Goal: Contribute content

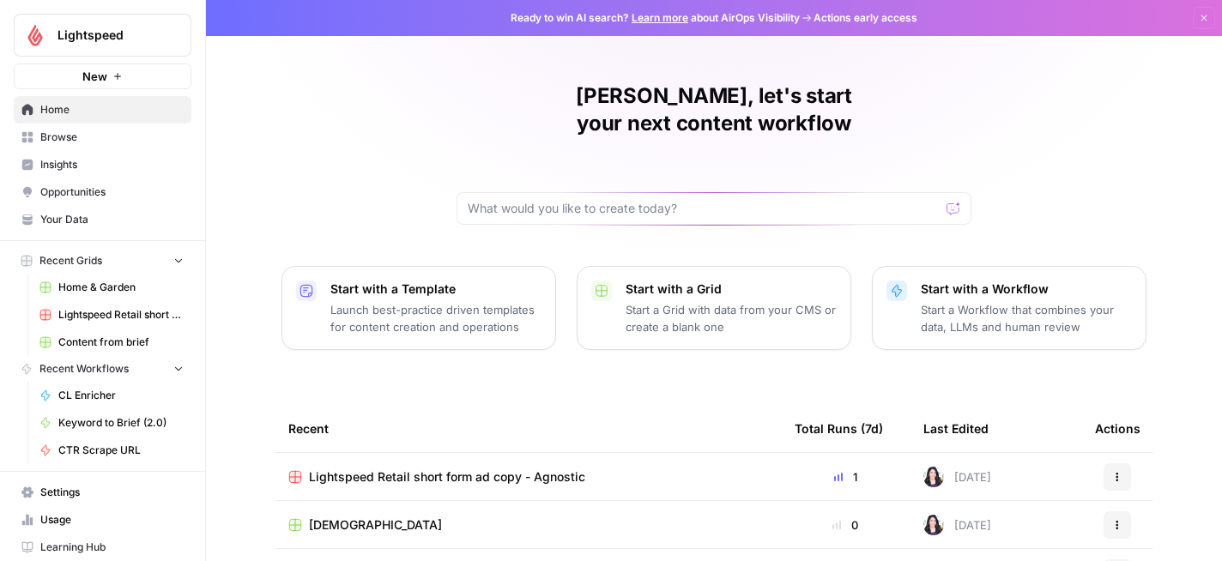
click at [85, 137] on span "Browse" at bounding box center [111, 137] width 143 height 15
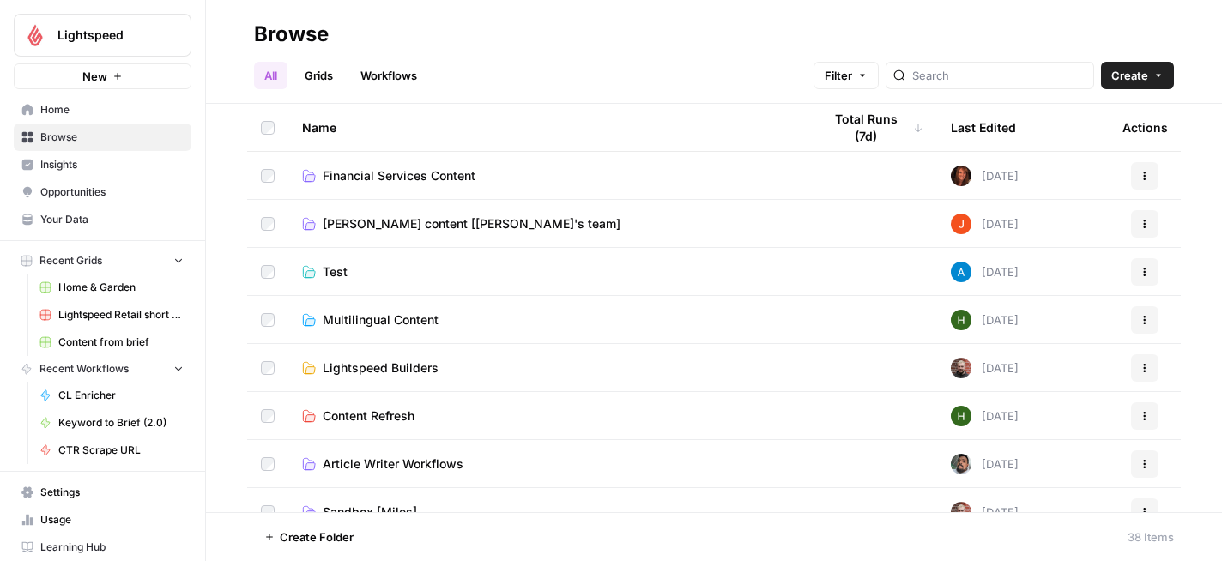
click at [354, 221] on span "NOAM content [Francesca's team]" at bounding box center [472, 223] width 298 height 17
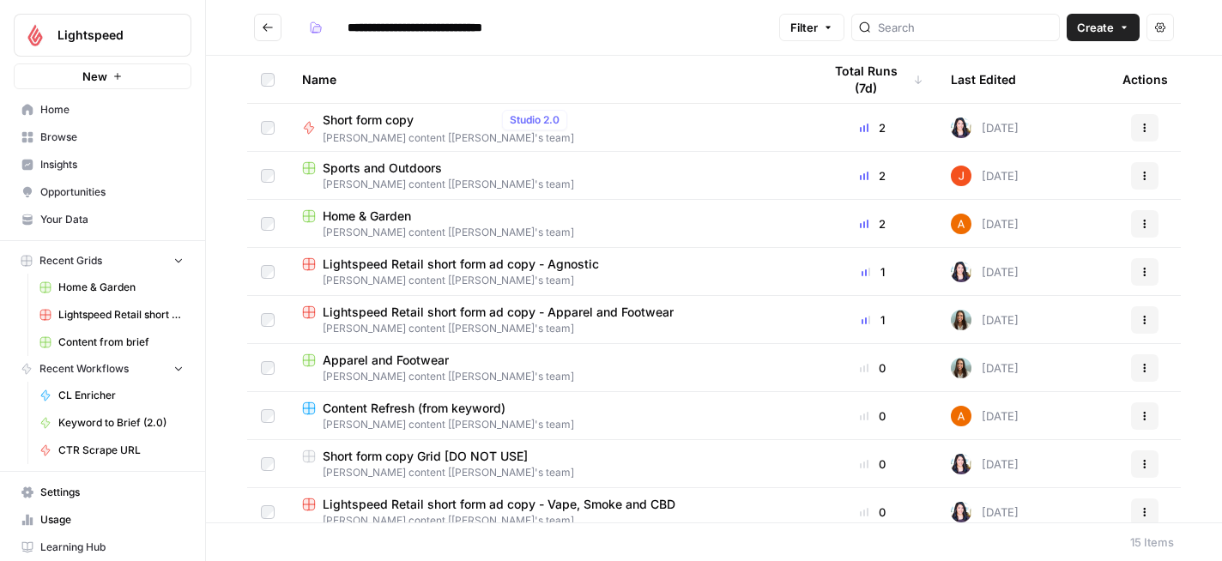
scroll to position [4, 0]
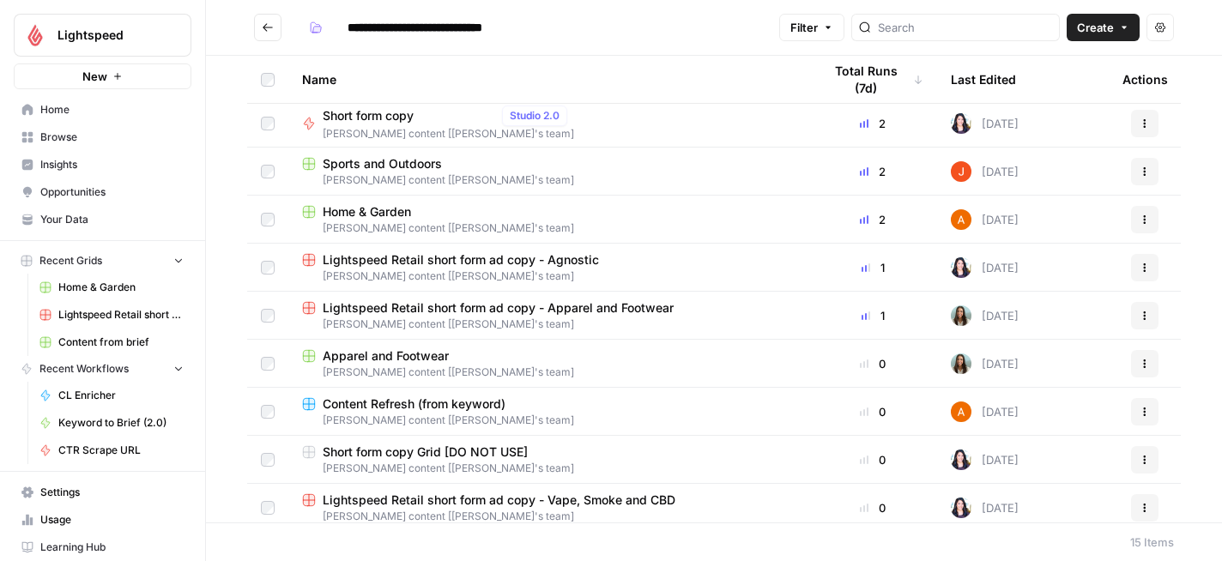
click at [541, 266] on span "Lightspeed Retail short form ad copy - Agnostic" at bounding box center [461, 260] width 276 height 17
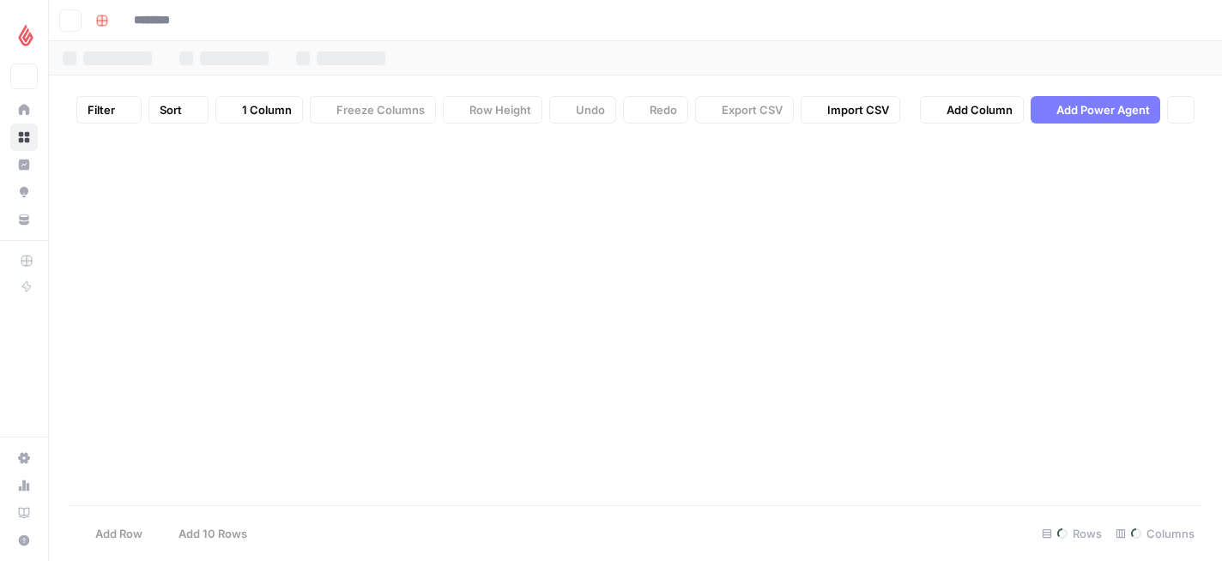
type input "**********"
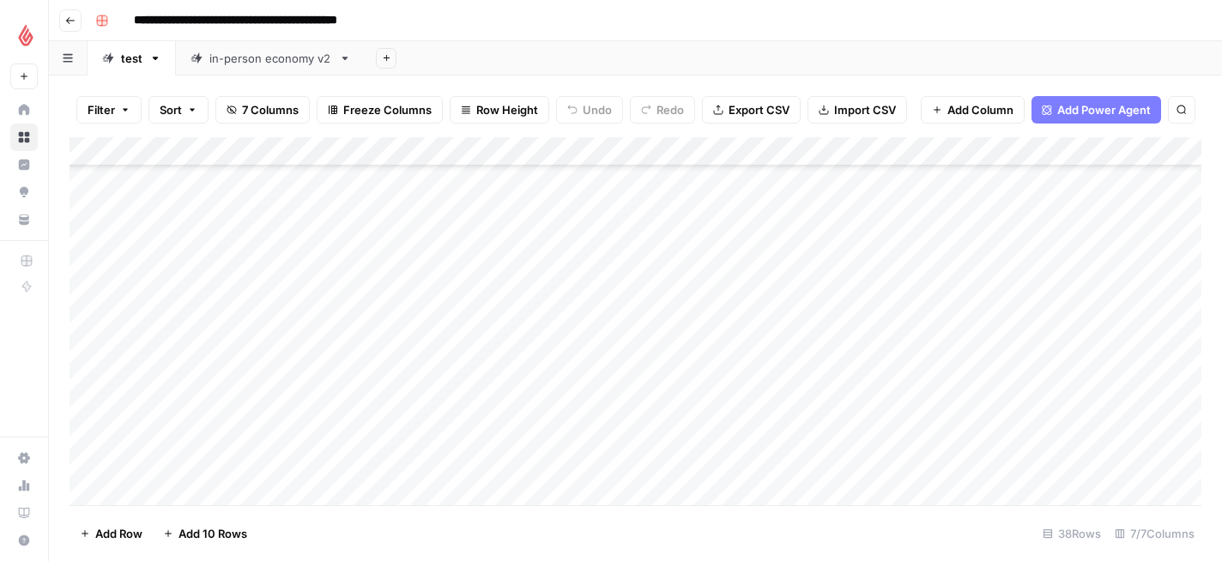
scroll to position [797, 0]
click at [153, 495] on div "Add Column" at bounding box center [636, 321] width 1132 height 368
type textarea "*"
type textarea "**********"
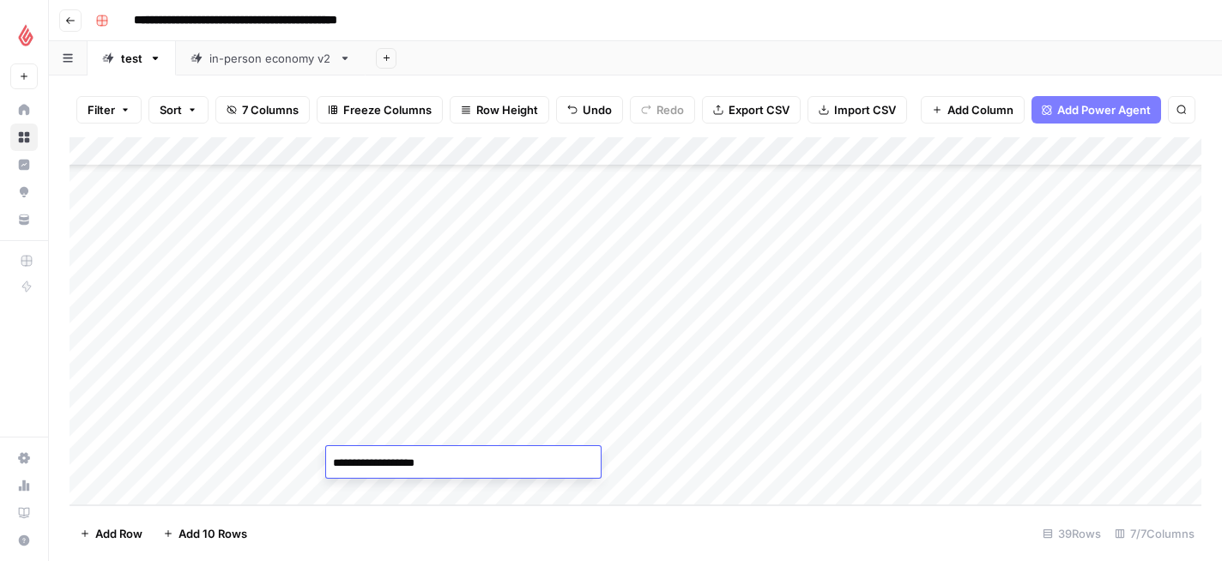
type textarea "**********"
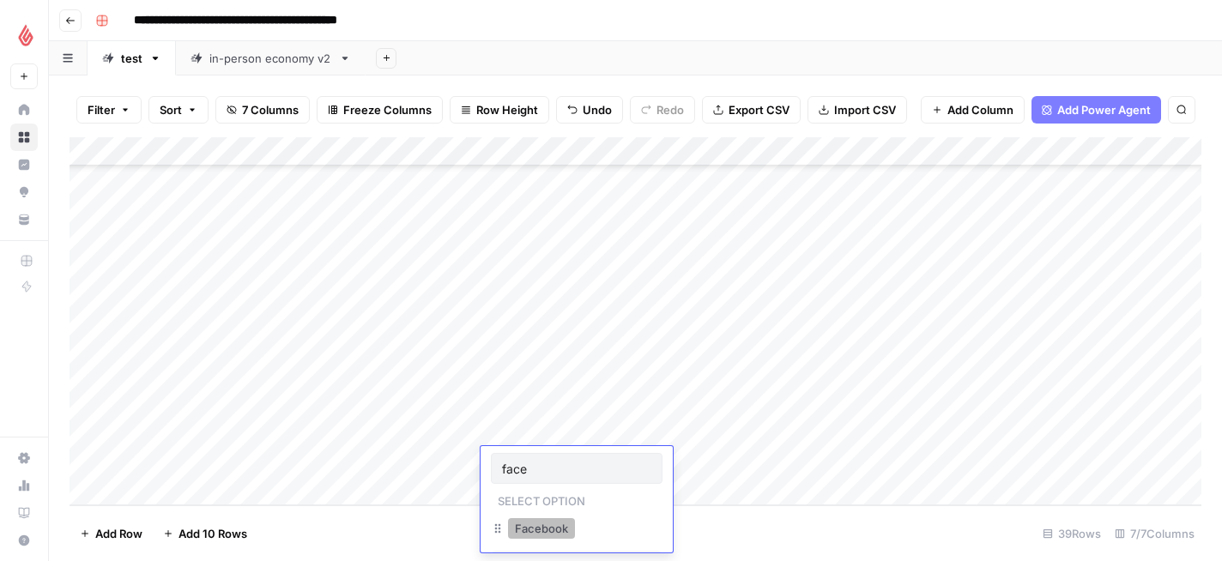
type input "face"
click at [546, 530] on button "Facebook" at bounding box center [541, 528] width 67 height 21
click at [376, 453] on div "Add Column" at bounding box center [636, 321] width 1132 height 368
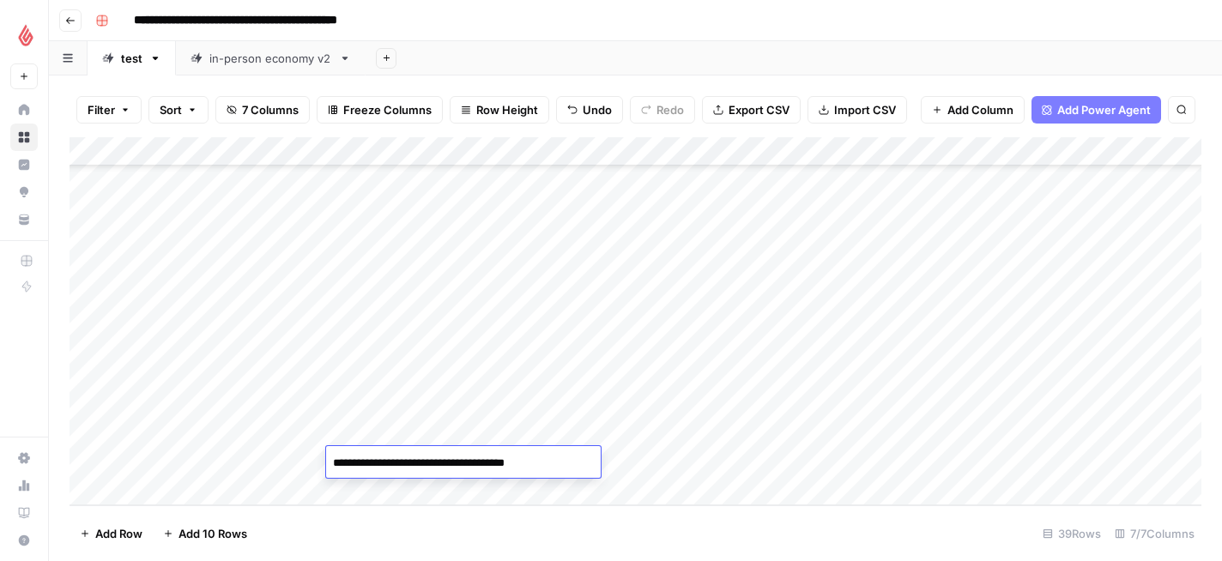
type textarea "**********"
click at [704, 464] on div "Add Column" at bounding box center [636, 321] width 1132 height 368
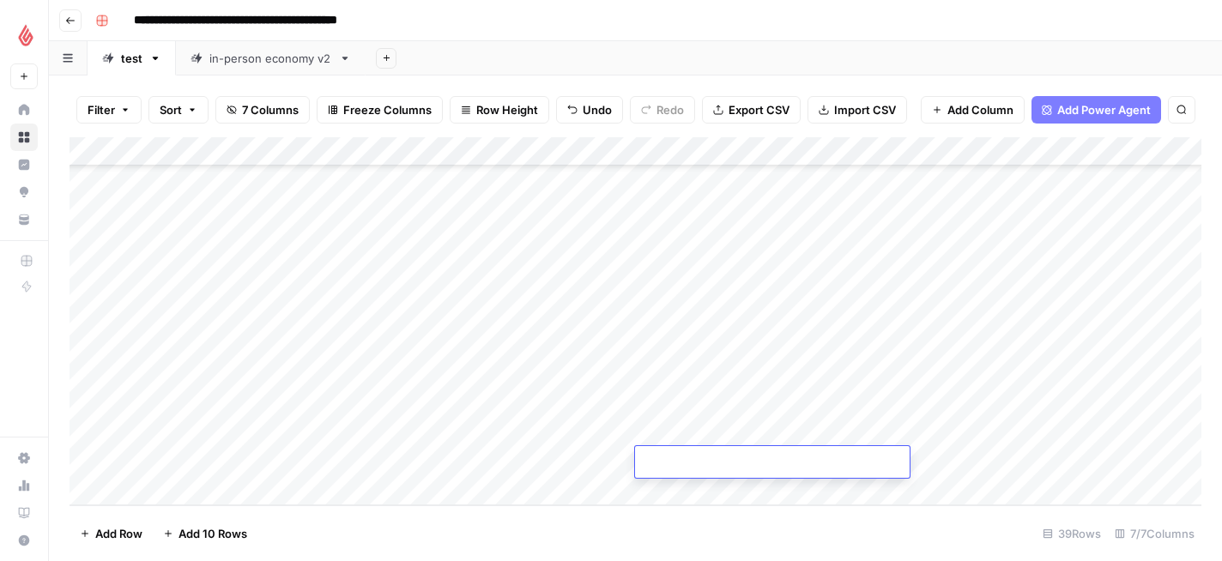
type textarea "**********"
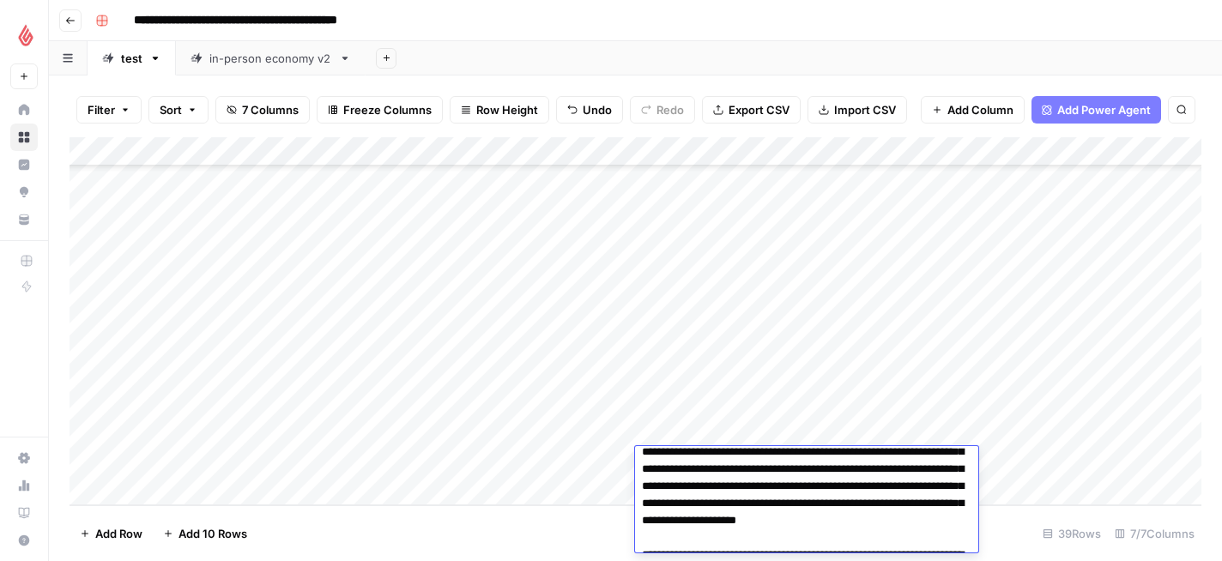
scroll to position [0, 0]
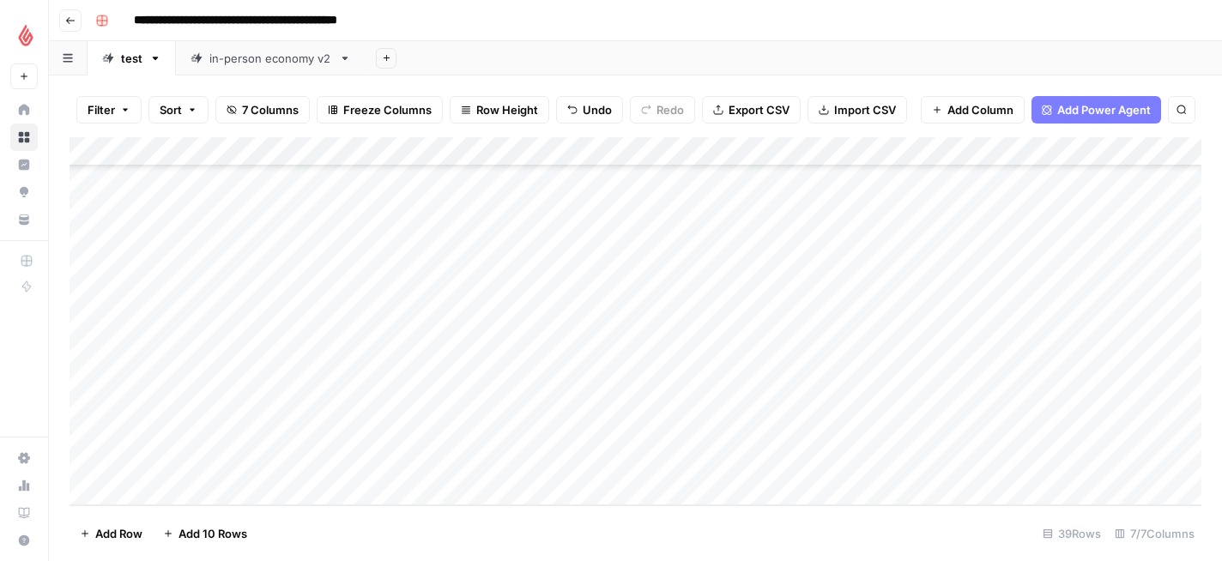
click at [834, 454] on div "Add Column" at bounding box center [636, 321] width 1132 height 368
click at [1004, 461] on div "Add Column" at bounding box center [636, 321] width 1132 height 368
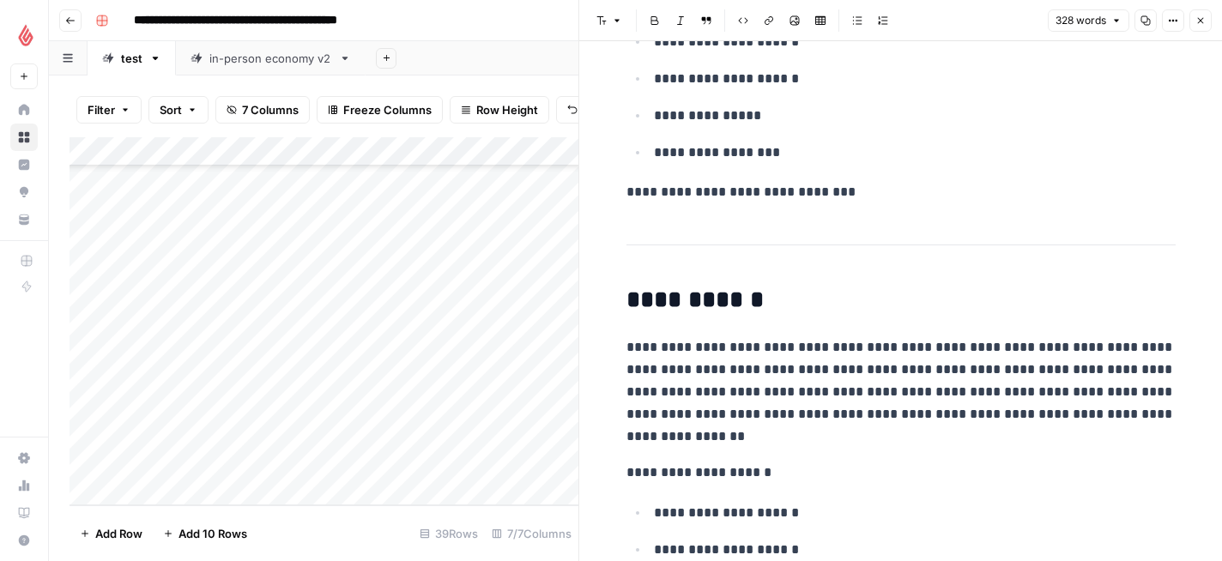
scroll to position [1312, 0]
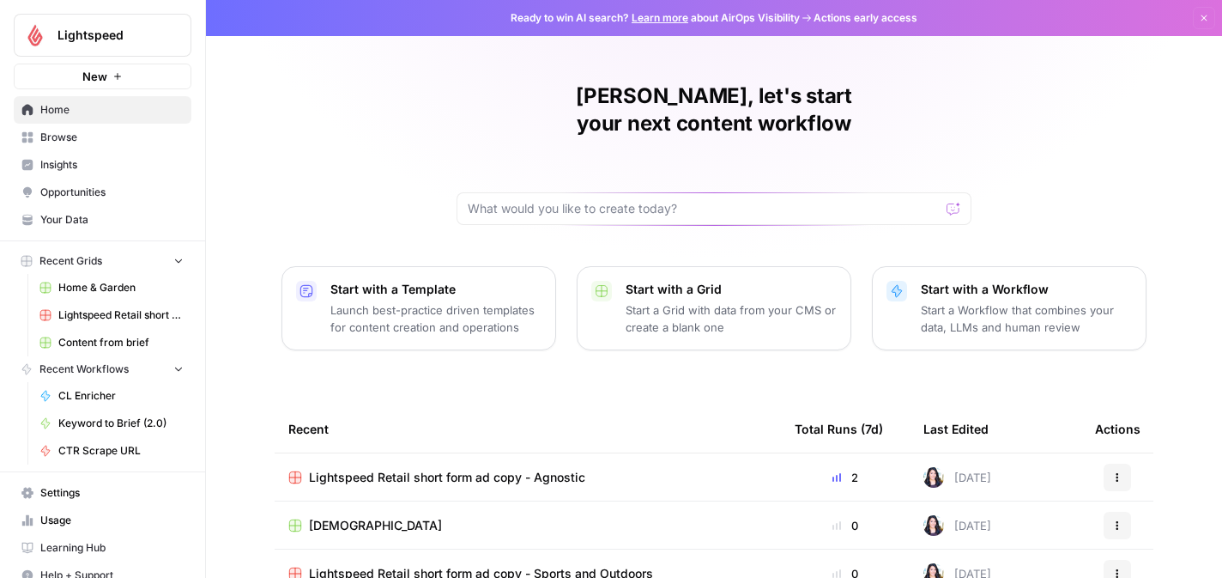
click at [445, 469] on span "Lightspeed Retail short form ad copy - Agnostic" at bounding box center [447, 477] width 276 height 17
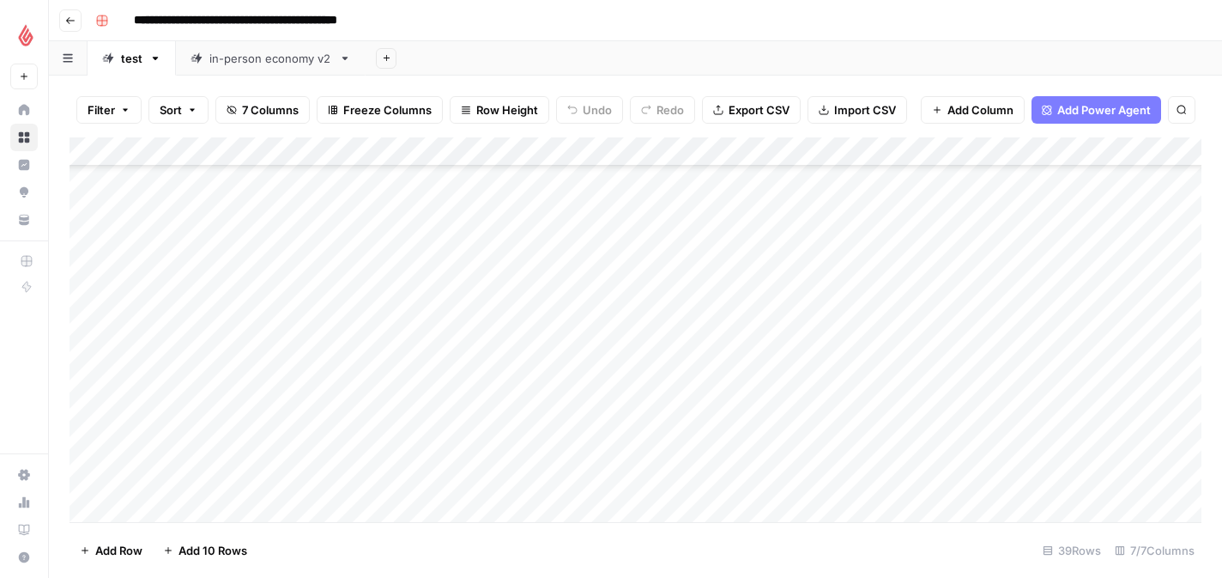
scroll to position [726, 0]
click at [1045, 301] on div "Add Column" at bounding box center [636, 329] width 1132 height 385
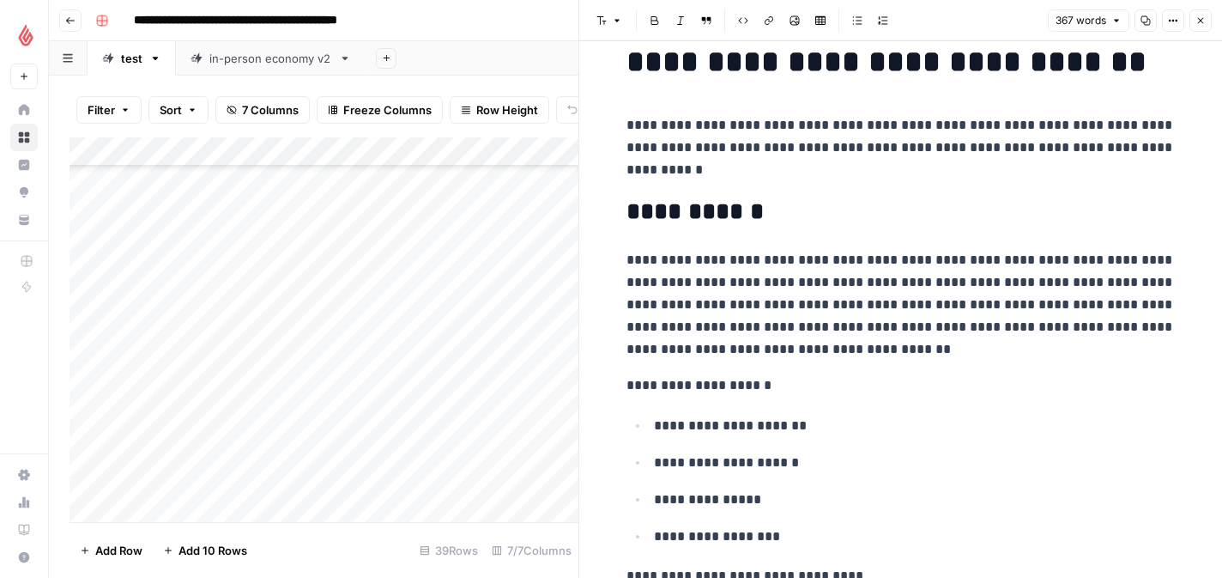
scroll to position [33, 0]
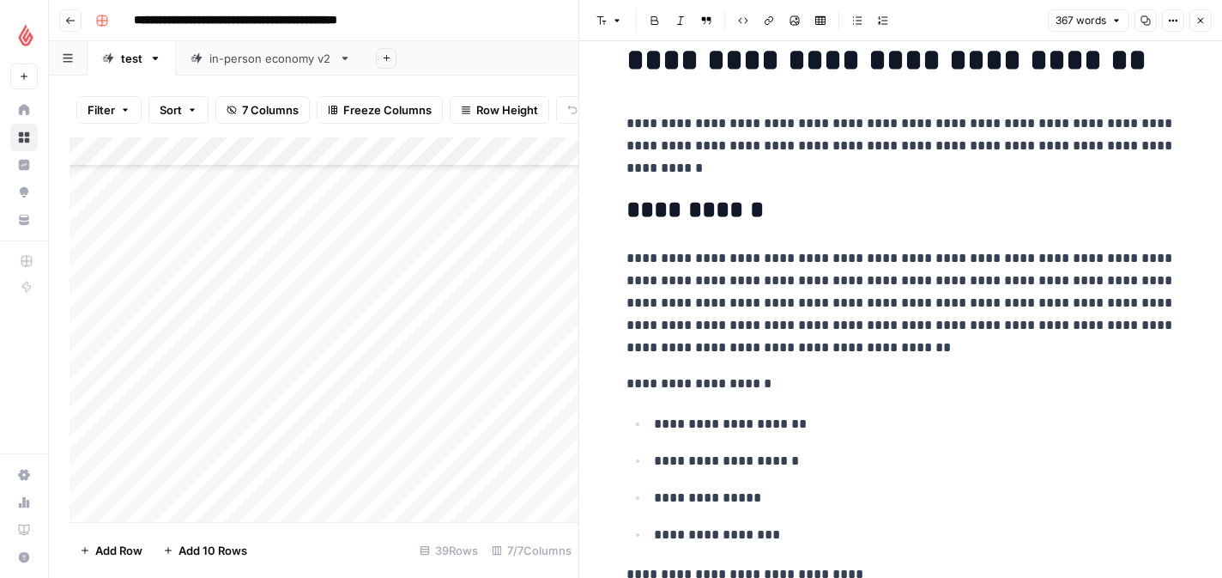
click at [1203, 23] on icon "button" at bounding box center [1201, 20] width 10 height 10
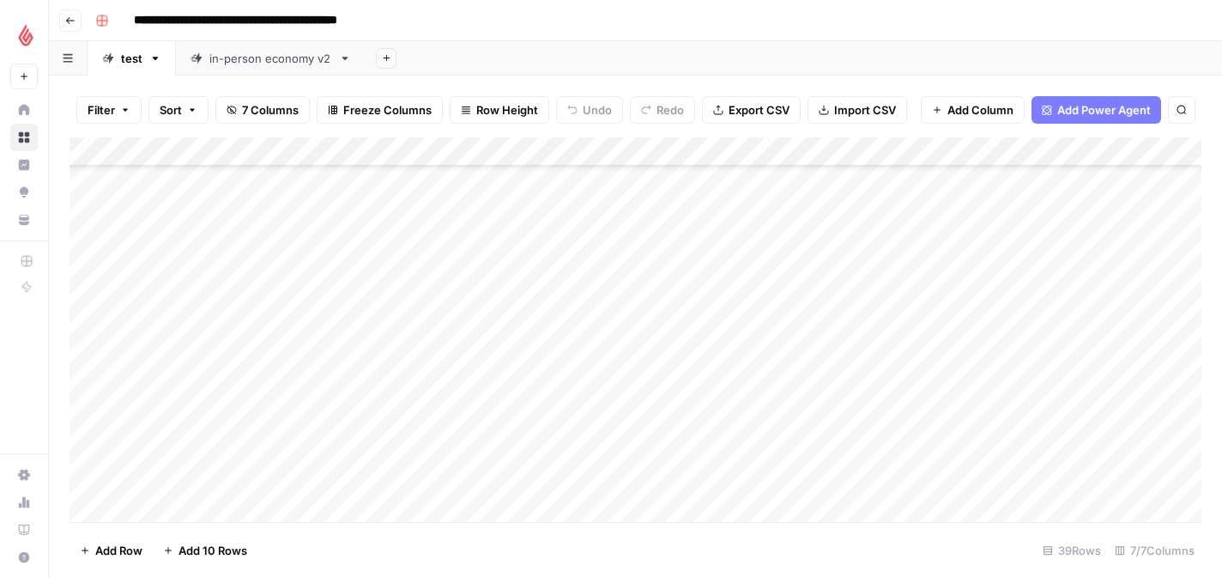
scroll to position [579, 0]
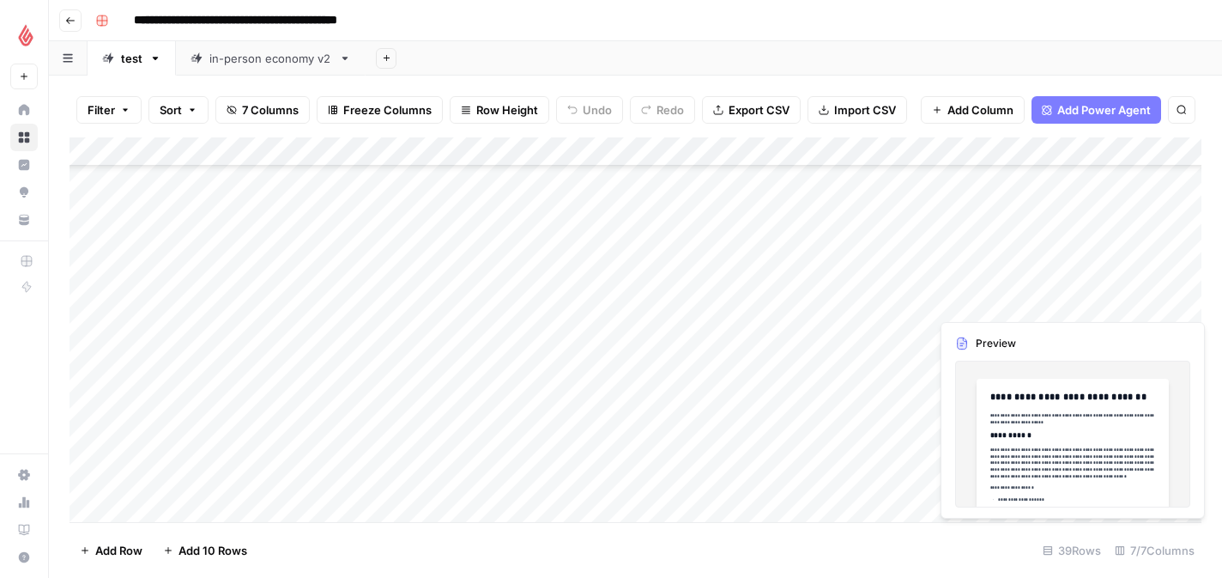
click at [1122, 299] on div "Add Column" at bounding box center [636, 329] width 1132 height 385
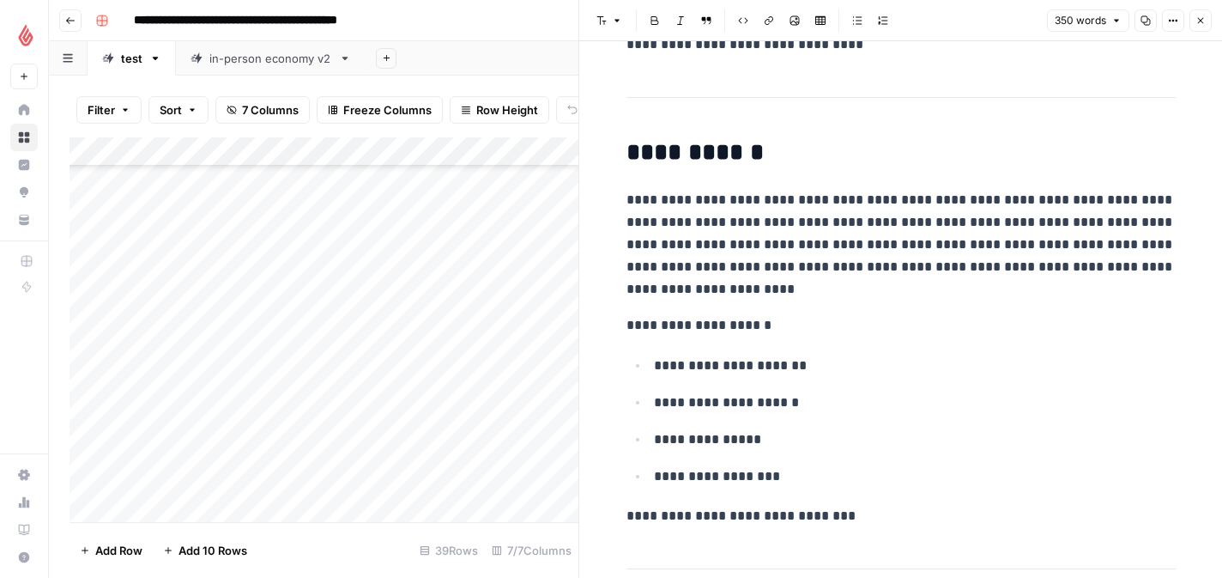
scroll to position [556, 0]
